Goal: Find specific page/section: Find specific page/section

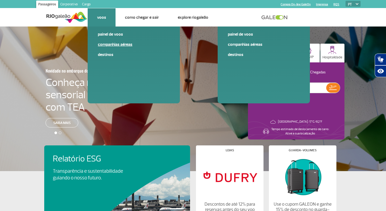
click at [114, 47] on link "Companhias Aéreas" at bounding box center [134, 45] width 72 height 6
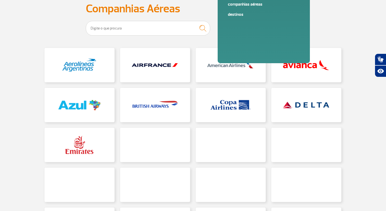
scroll to position [41, 0]
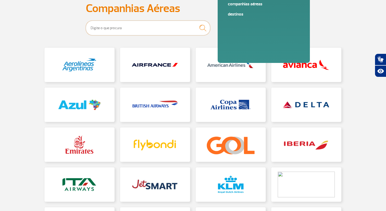
click at [161, 31] on input "text" at bounding box center [148, 28] width 125 height 15
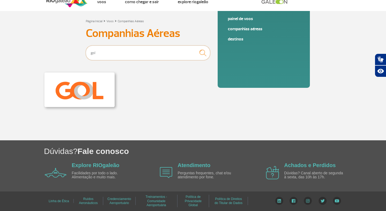
type input "gol"
click at [86, 96] on link at bounding box center [80, 90] width 70 height 34
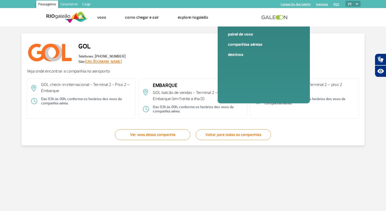
click at [104, 97] on div "GOL check-in internacional - Terminal 2 - Piso 2 – Embarque Das 03h às 00h, con…" at bounding box center [81, 99] width 109 height 40
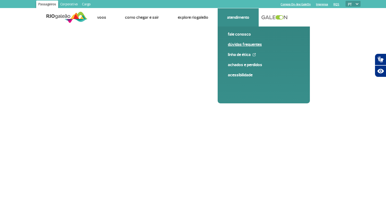
click at [237, 51] on span "Dúvidas Frequentes" at bounding box center [264, 47] width 72 height 10
click at [238, 45] on link "Dúvidas Frequentes" at bounding box center [264, 45] width 72 height 6
click at [233, 46] on link "Dúvidas Frequentes" at bounding box center [264, 45] width 72 height 6
